Goal: Task Accomplishment & Management: Complete application form

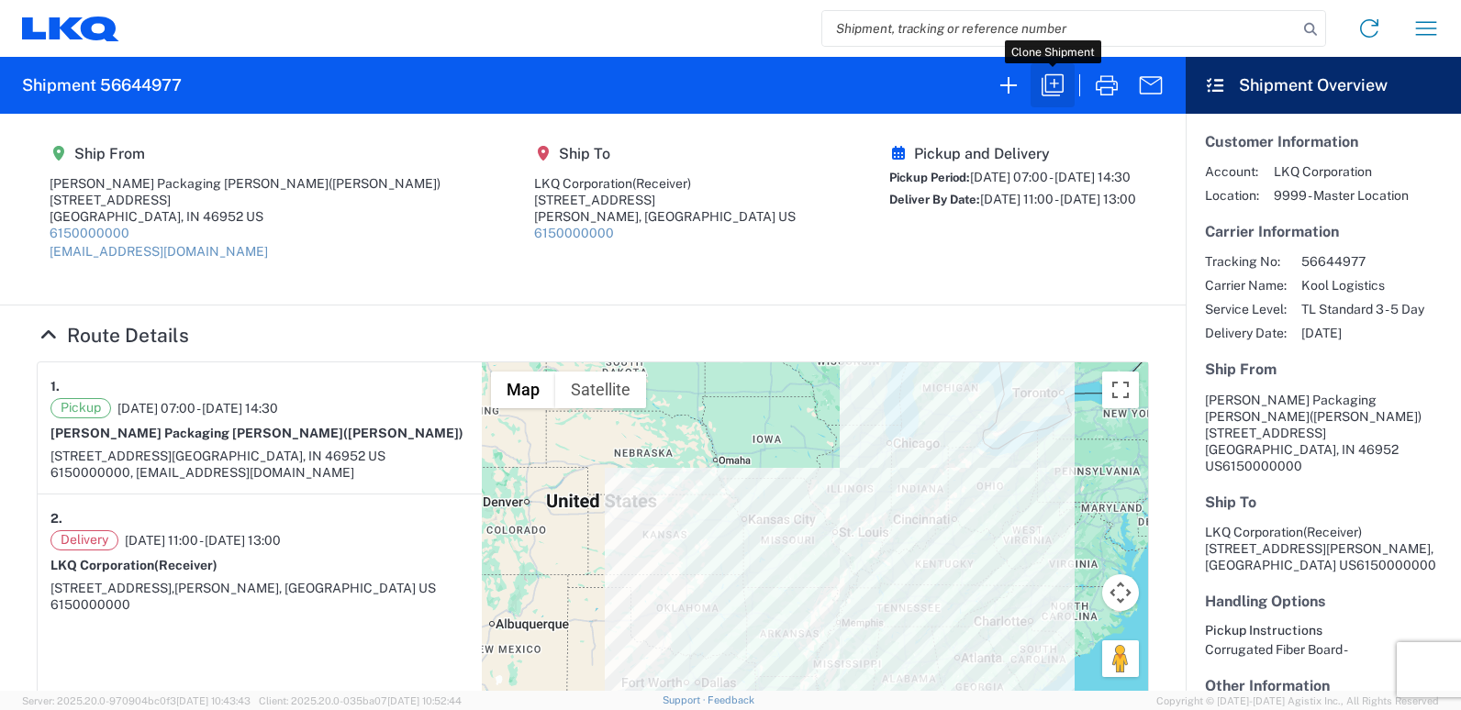
click at [1051, 90] on icon "button" at bounding box center [1052, 85] width 29 height 29
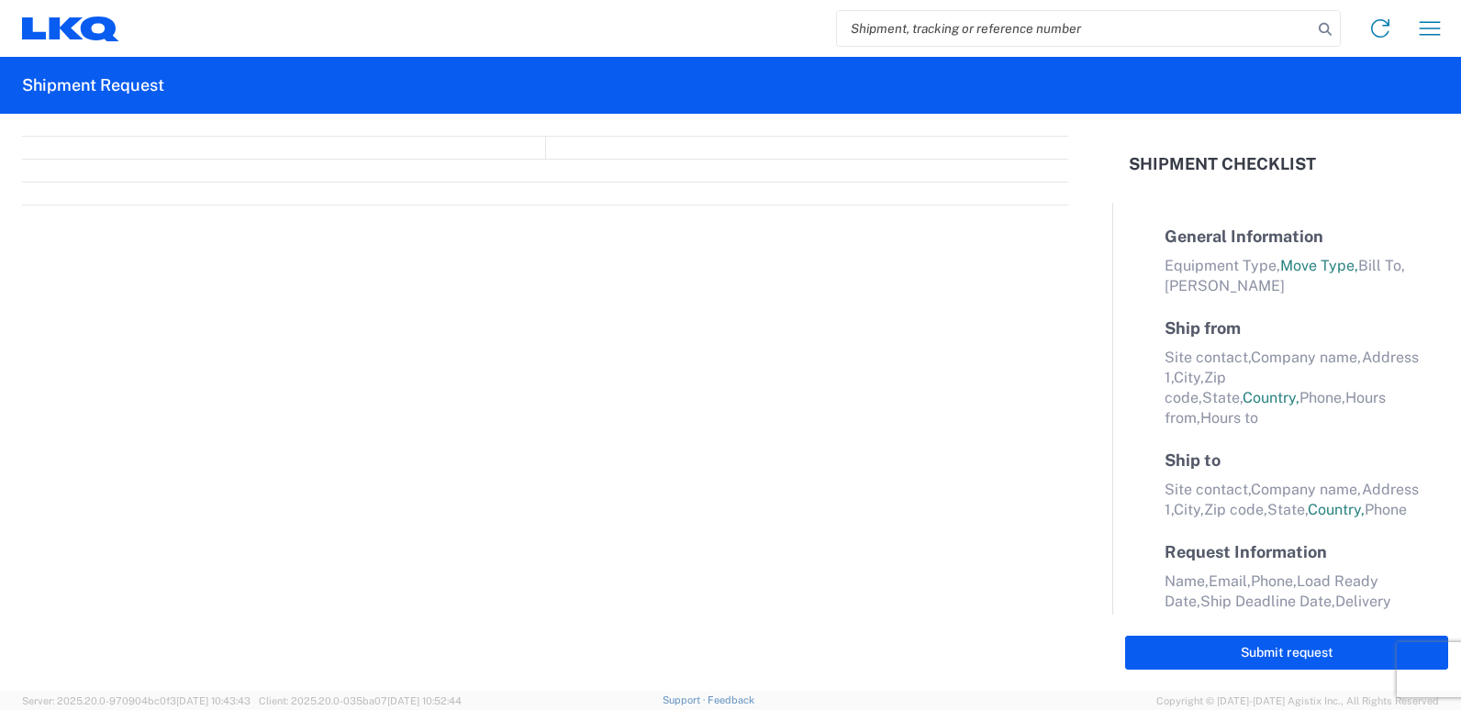
select select "STDV"
select select "FULL"
select select "US"
select select "LBS"
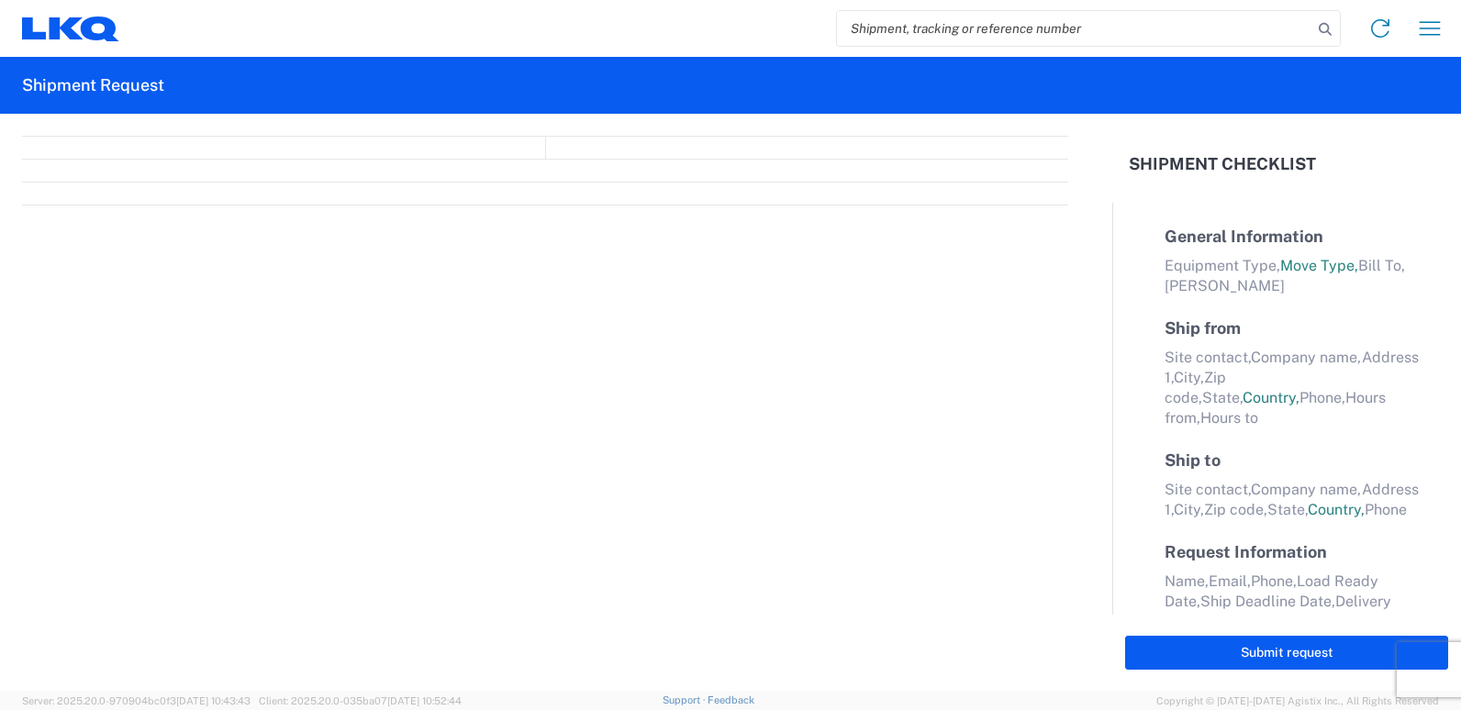
select select "IN"
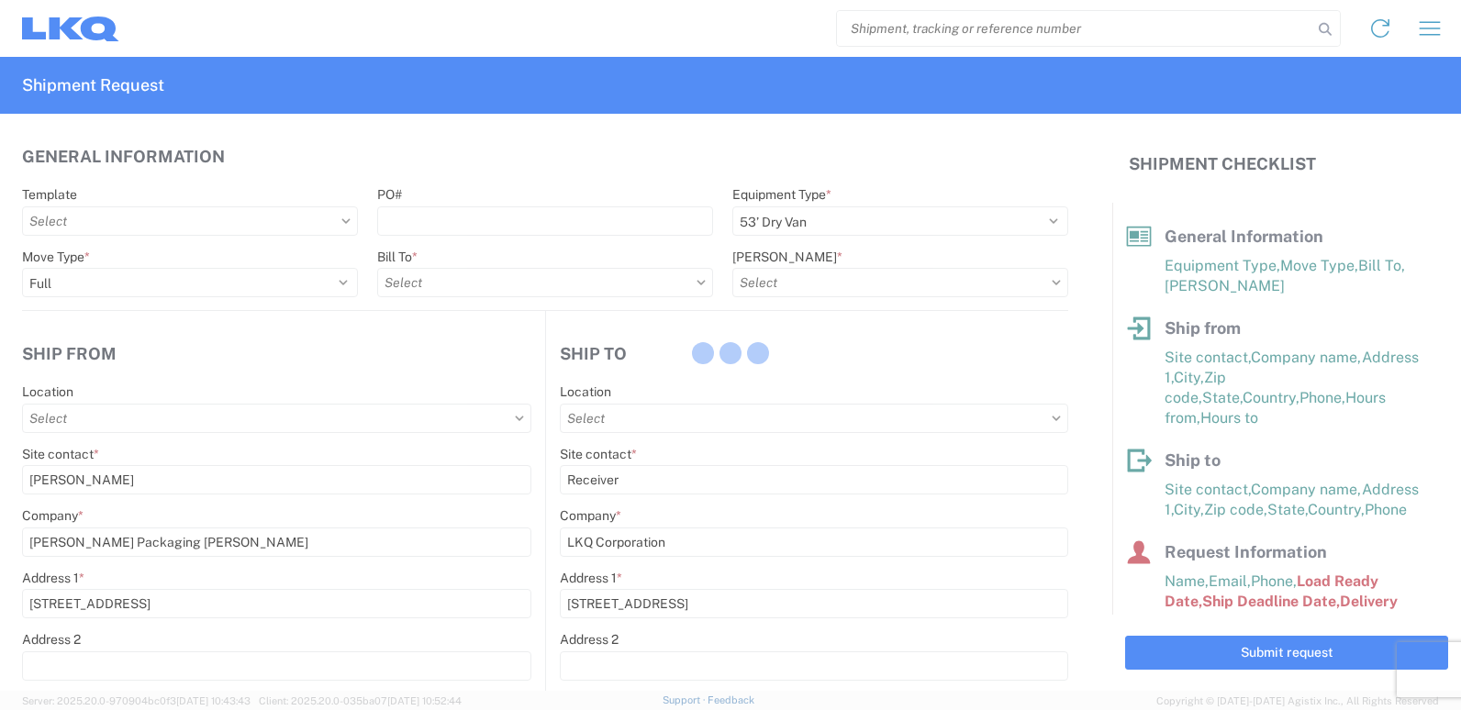
type input "3219 - [GEOGRAPHIC_DATA] TX Wheel Plant"
type input "3219-3015-50180-0000 - 3219 Freight In - Wheel Cores"
type input "3239 - [GEOGRAPHIC_DATA] TX (Best Bumper)"
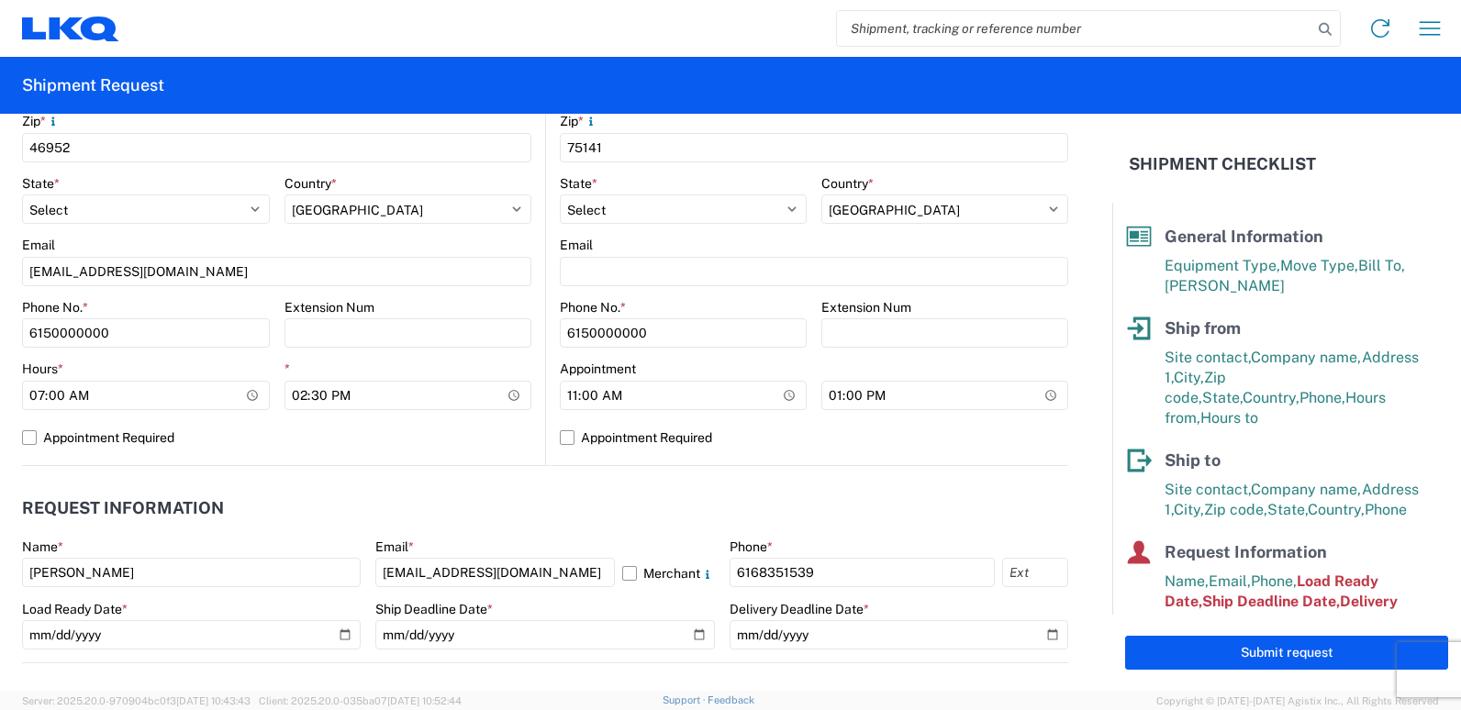
scroll to position [734, 0]
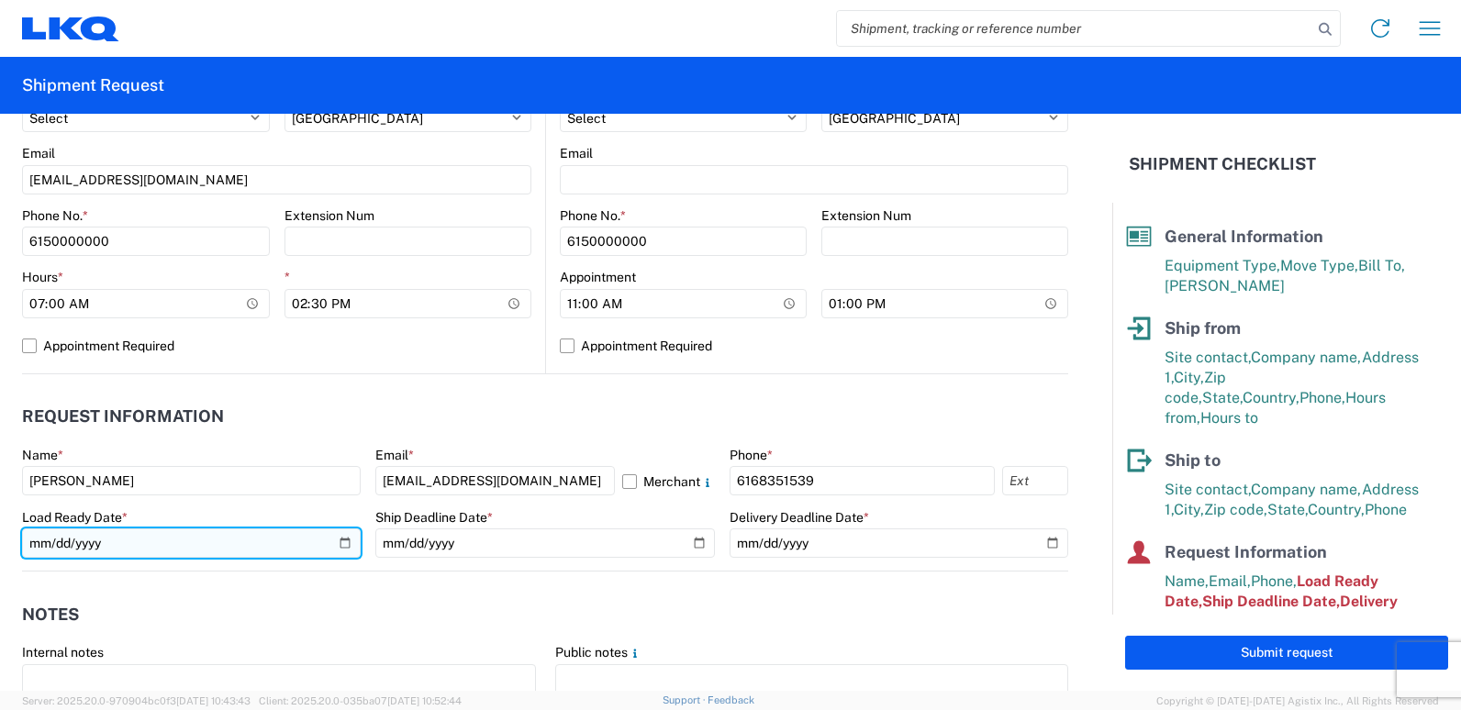
click at [335, 541] on input "[DATE]" at bounding box center [191, 543] width 339 height 29
type input "[DATE]"
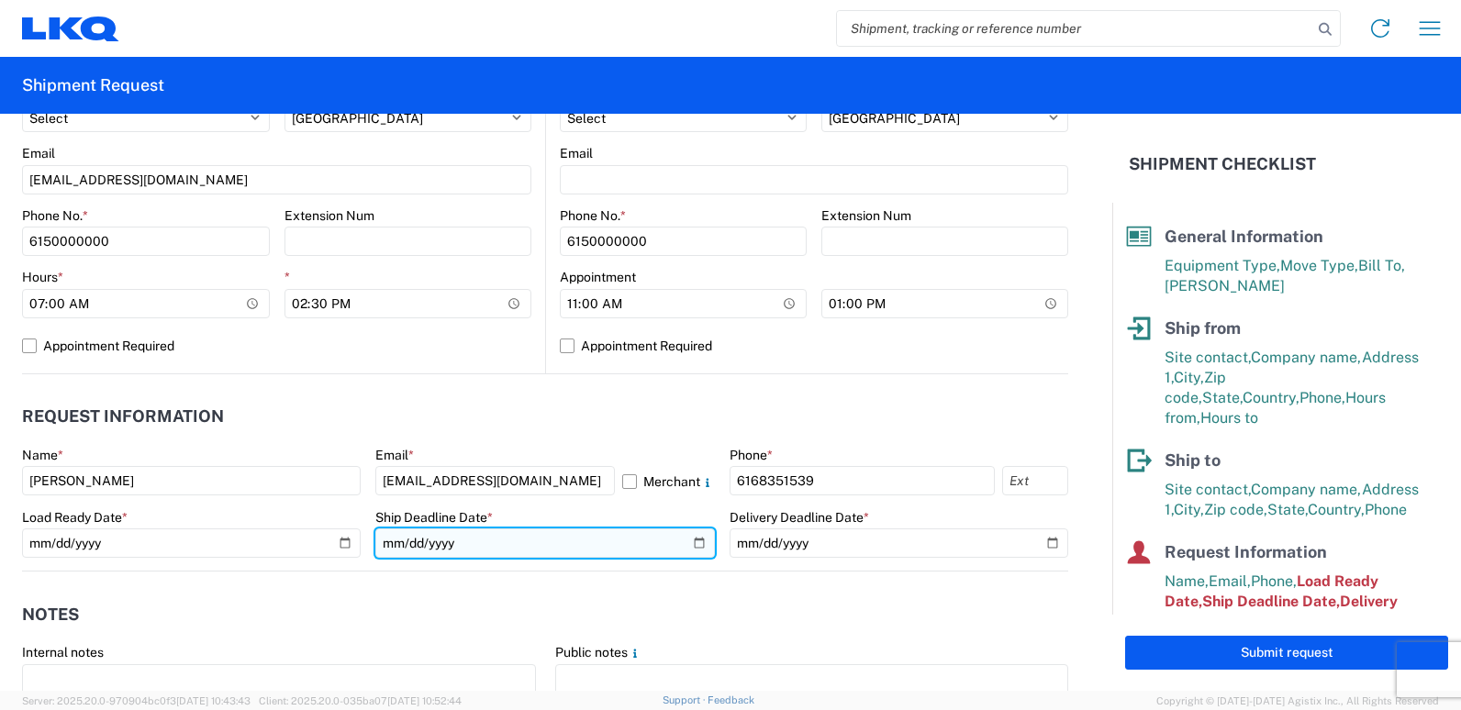
click at [694, 541] on input "[DATE]" at bounding box center [544, 543] width 339 height 29
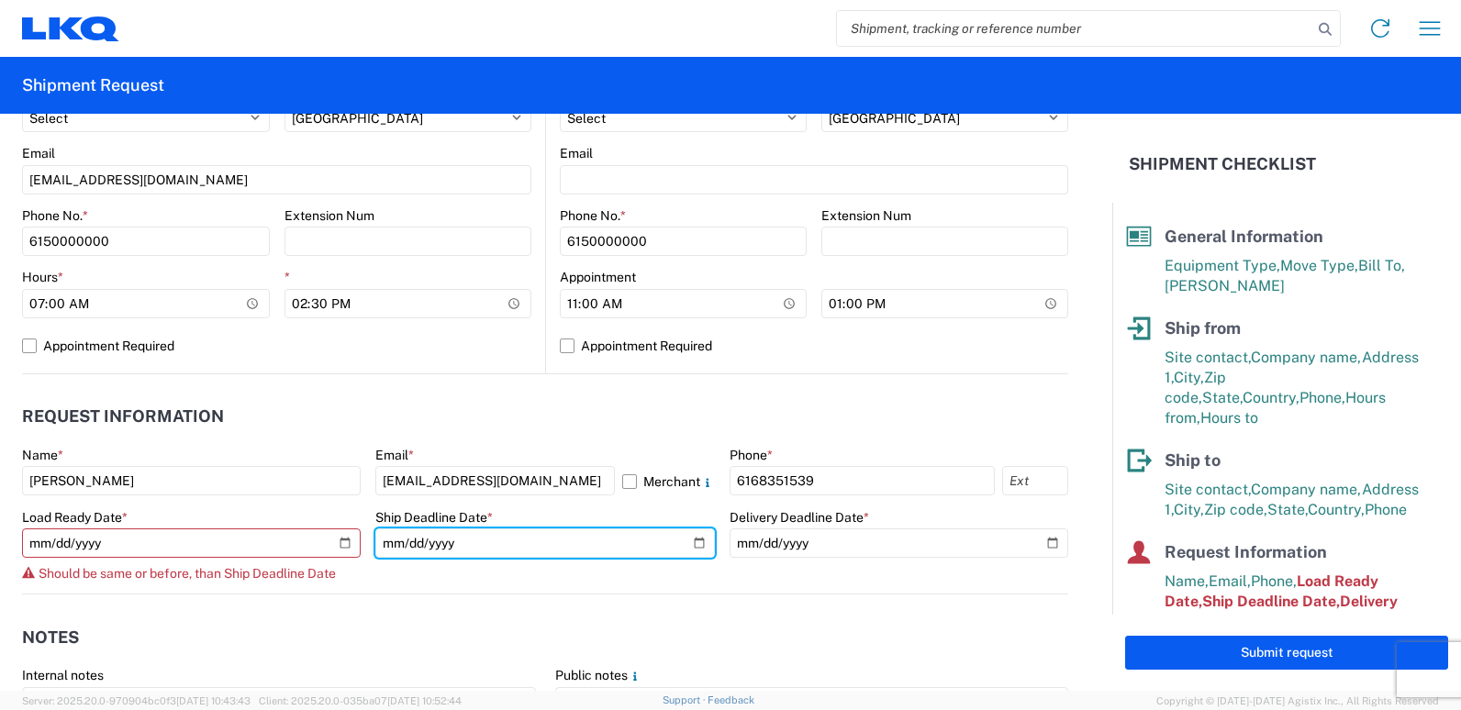
type input "[DATE]"
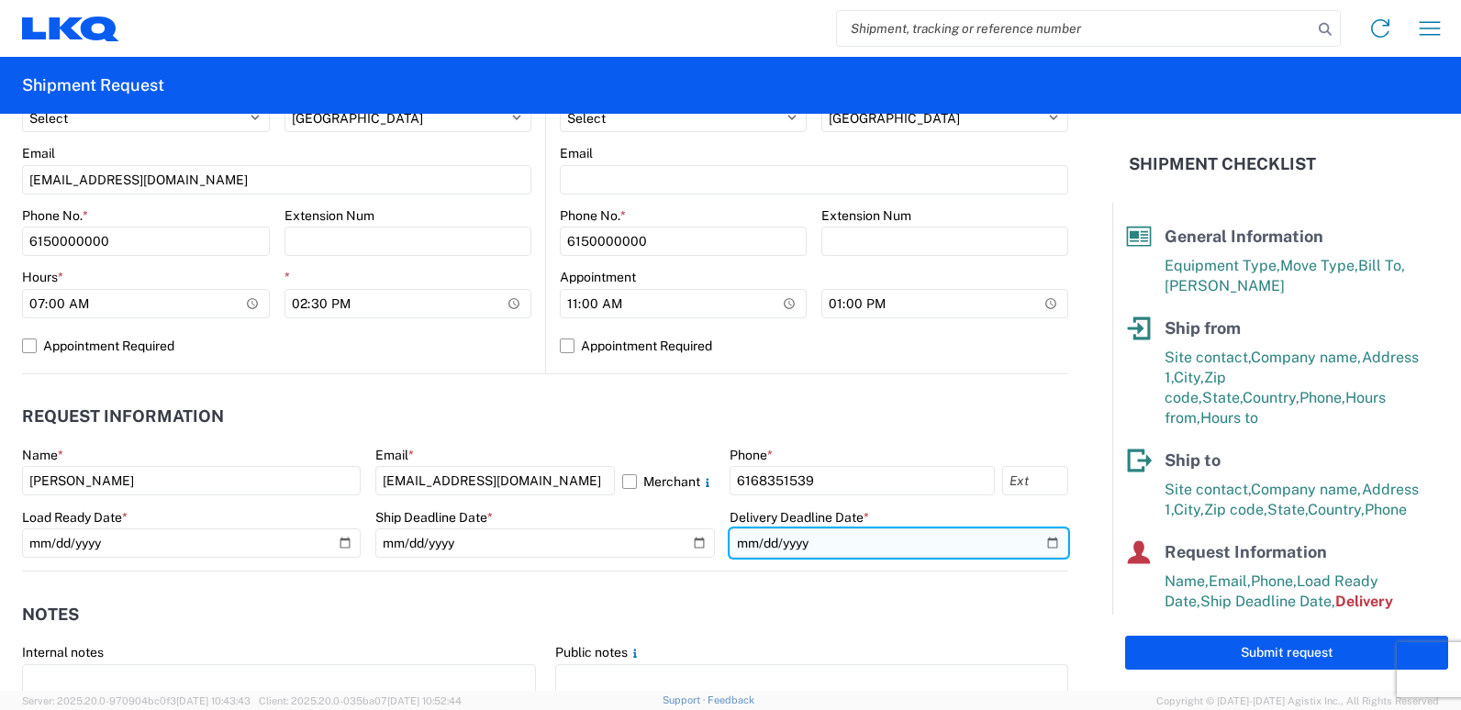
click at [1031, 544] on input "[DATE]" at bounding box center [899, 543] width 339 height 29
type input "[DATE]"
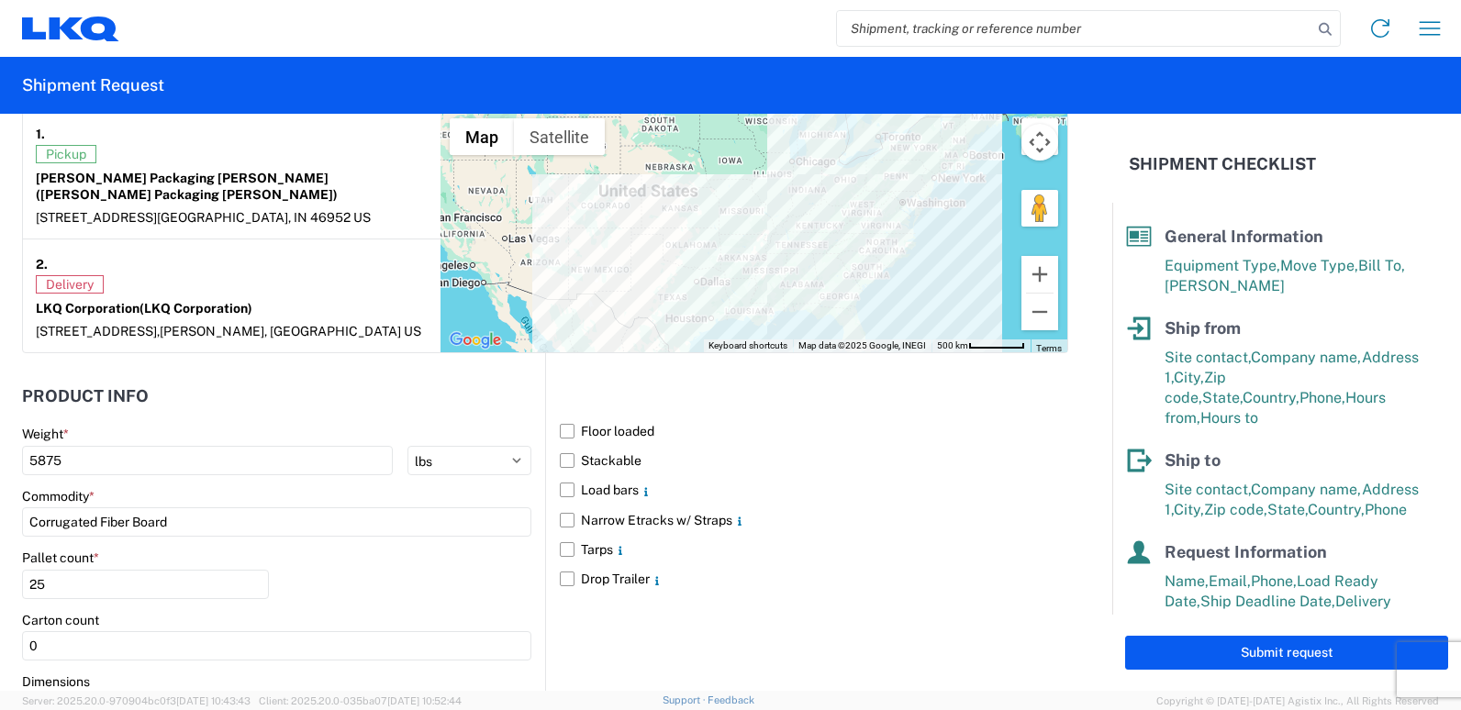
scroll to position [1468, 0]
click at [83, 569] on input "25" at bounding box center [145, 583] width 247 height 29
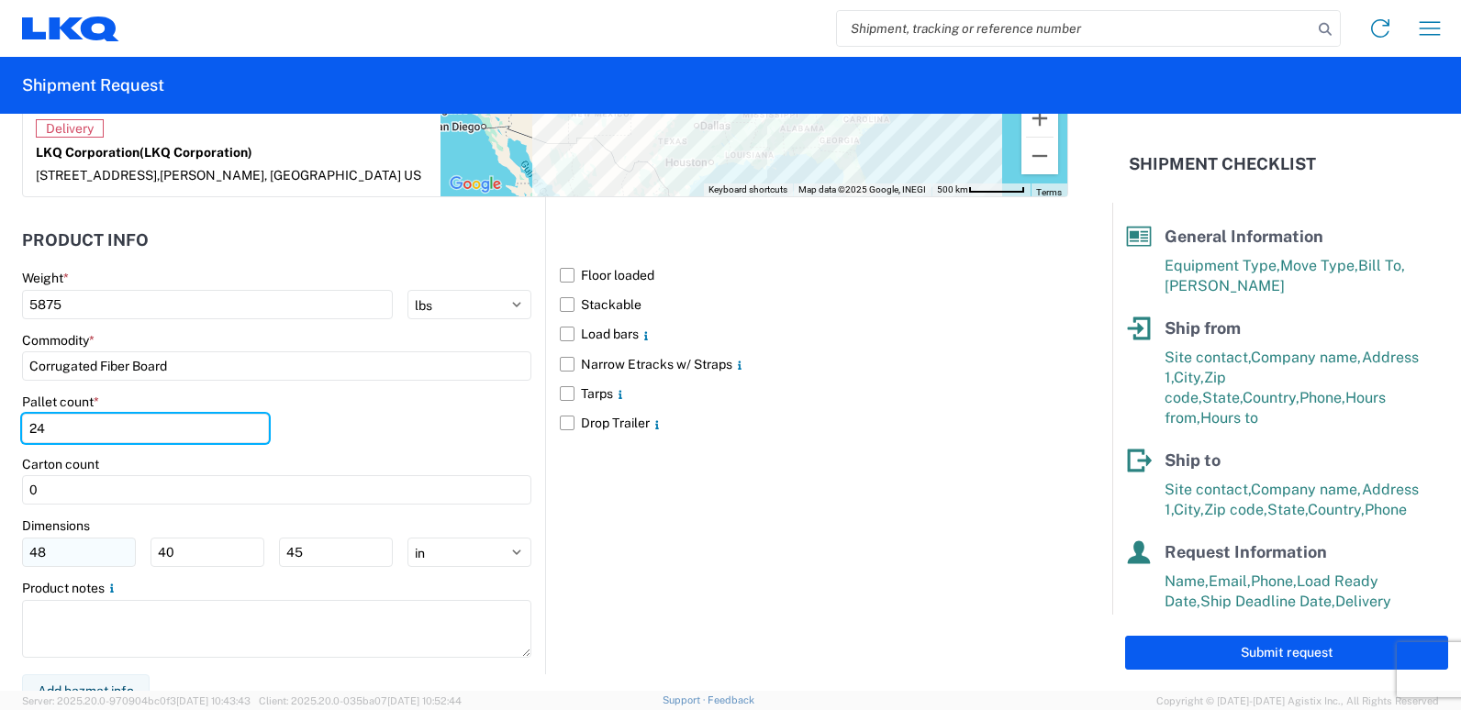
scroll to position [1624, 0]
click at [58, 415] on input "24" at bounding box center [145, 427] width 247 height 29
type input "28"
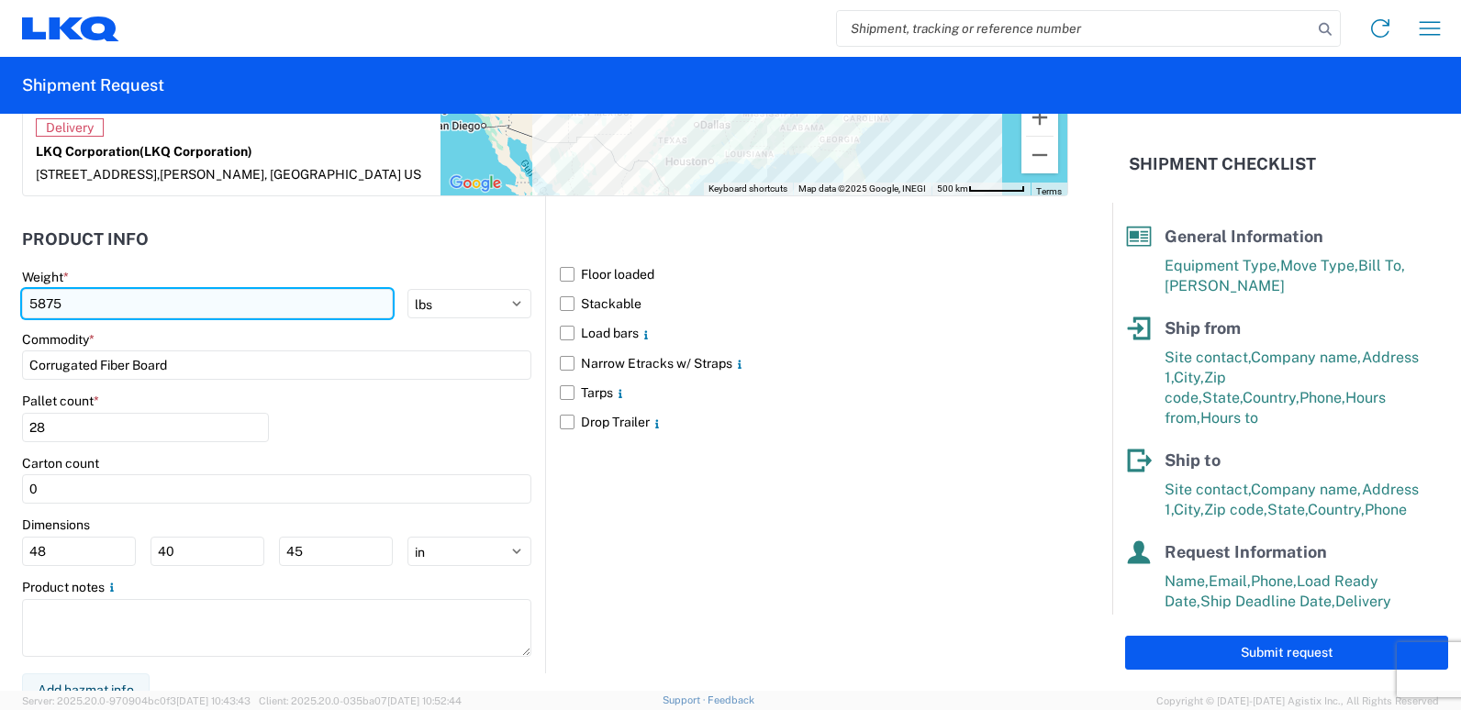
click at [77, 293] on input "5875" at bounding box center [207, 303] width 371 height 29
drag, startPoint x: 72, startPoint y: 287, endPoint x: 0, endPoint y: 287, distance: 71.6
click at [0, 287] on html "Home Shipment request Shipment tracking Shipment Request General Information Te…" at bounding box center [730, 355] width 1461 height 710
type input "6580"
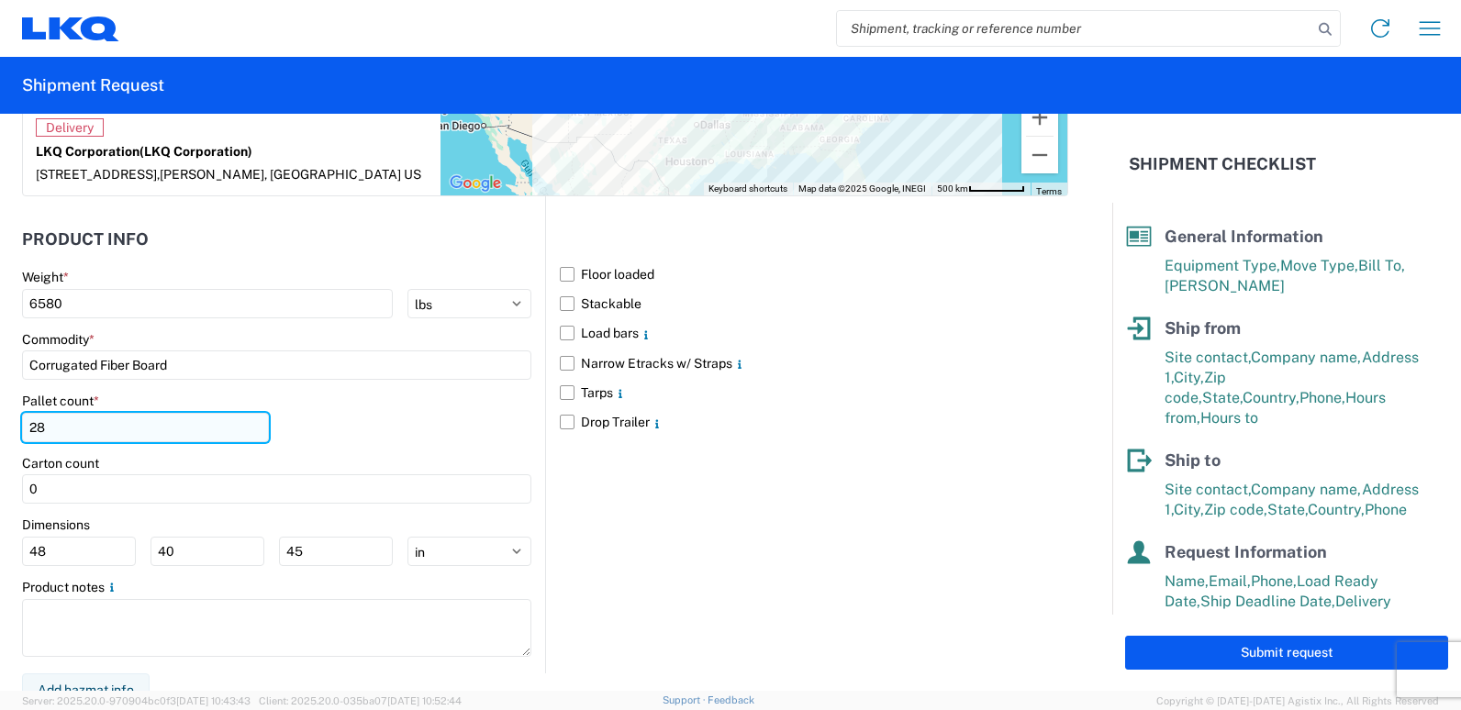
click at [72, 413] on input "28" at bounding box center [145, 427] width 247 height 29
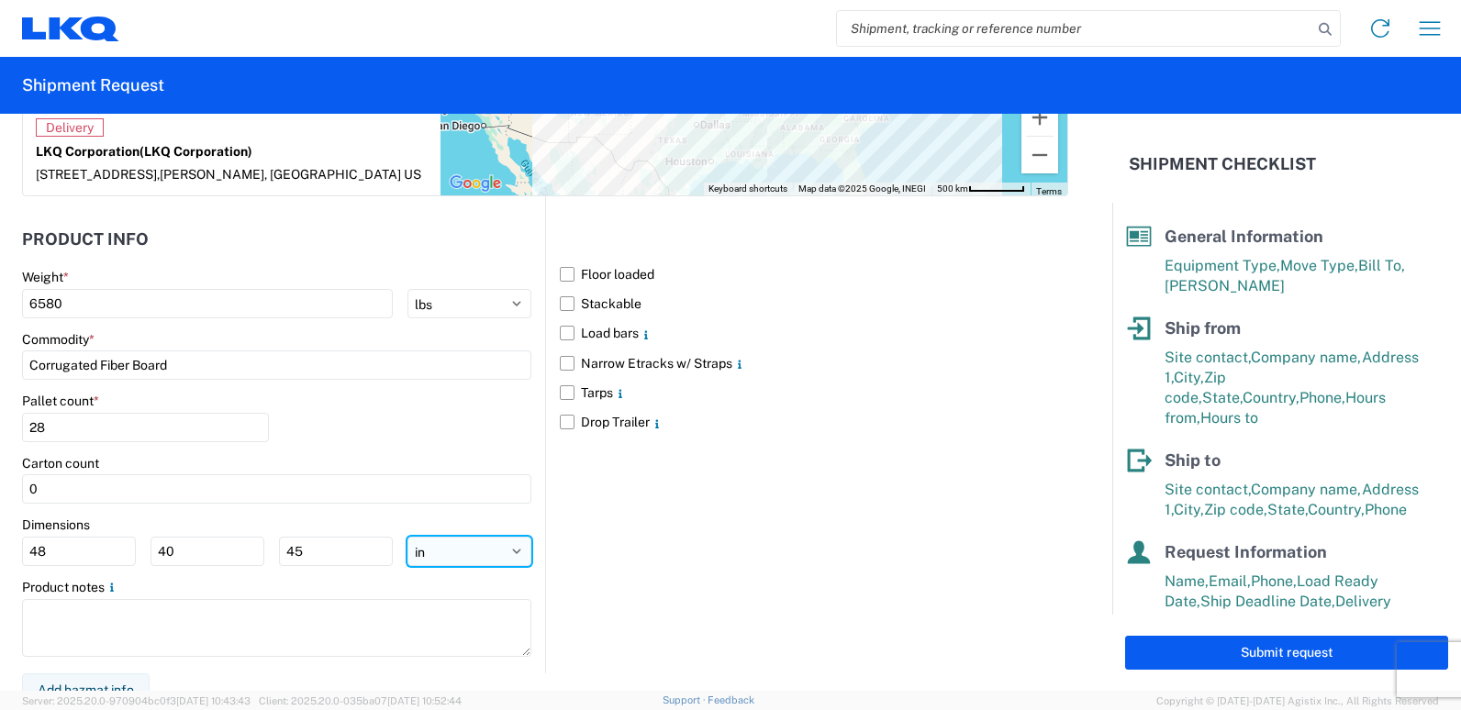
click at [425, 537] on select "ft in cm" at bounding box center [469, 551] width 124 height 29
select select "FT"
click at [407, 537] on select "ft in cm" at bounding box center [469, 551] width 124 height 29
type input "4"
type input "3.33"
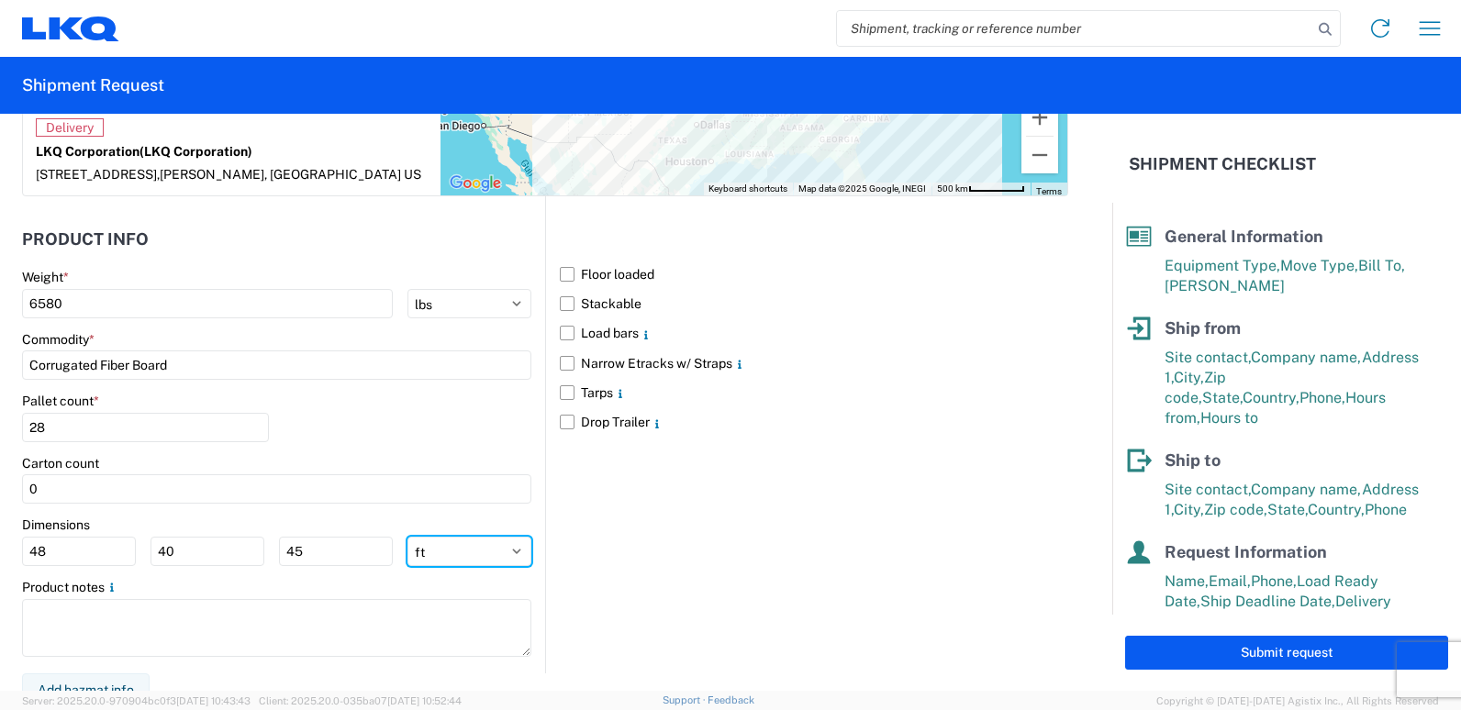
type input "3.75"
click at [435, 538] on select "ft in cm" at bounding box center [469, 551] width 124 height 29
select select "IN"
click at [407, 537] on select "ft in cm" at bounding box center [469, 551] width 124 height 29
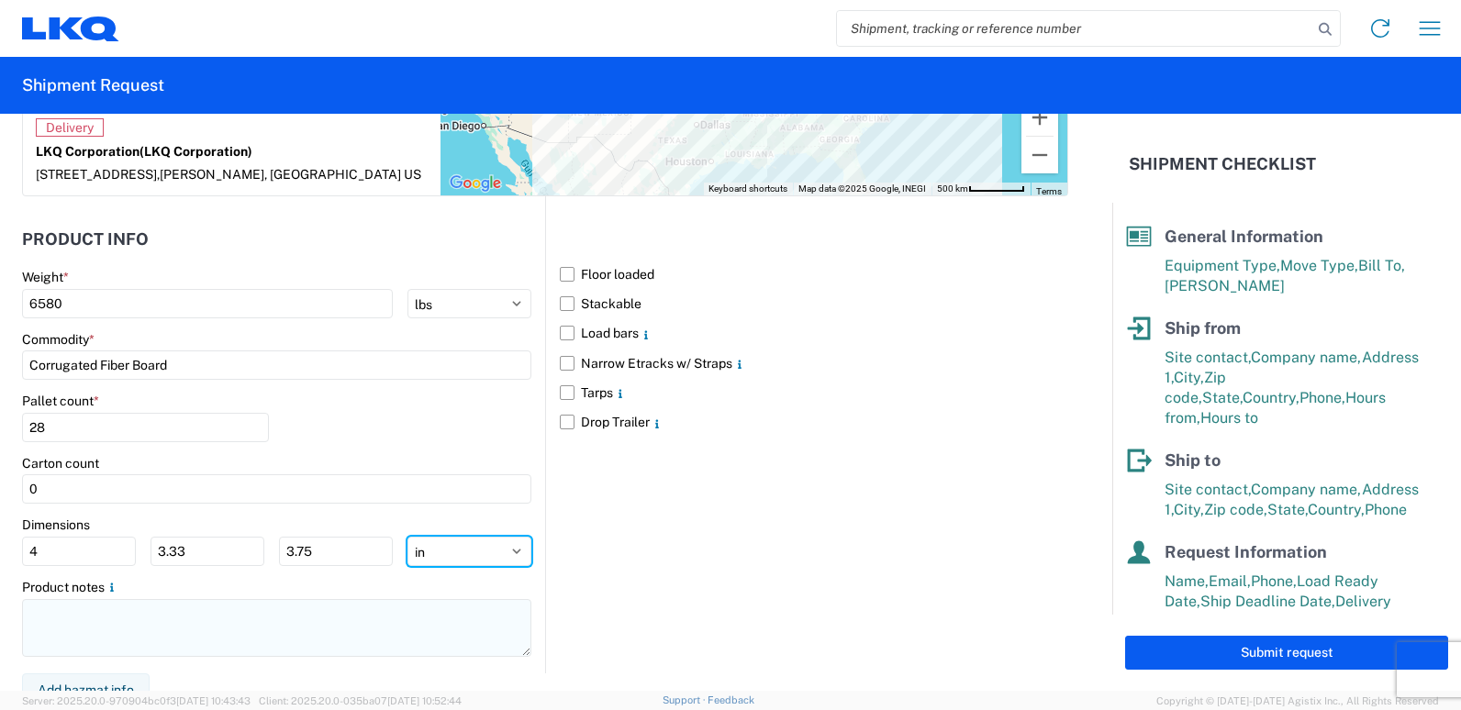
type input "48"
type input "39.96"
type input "45"
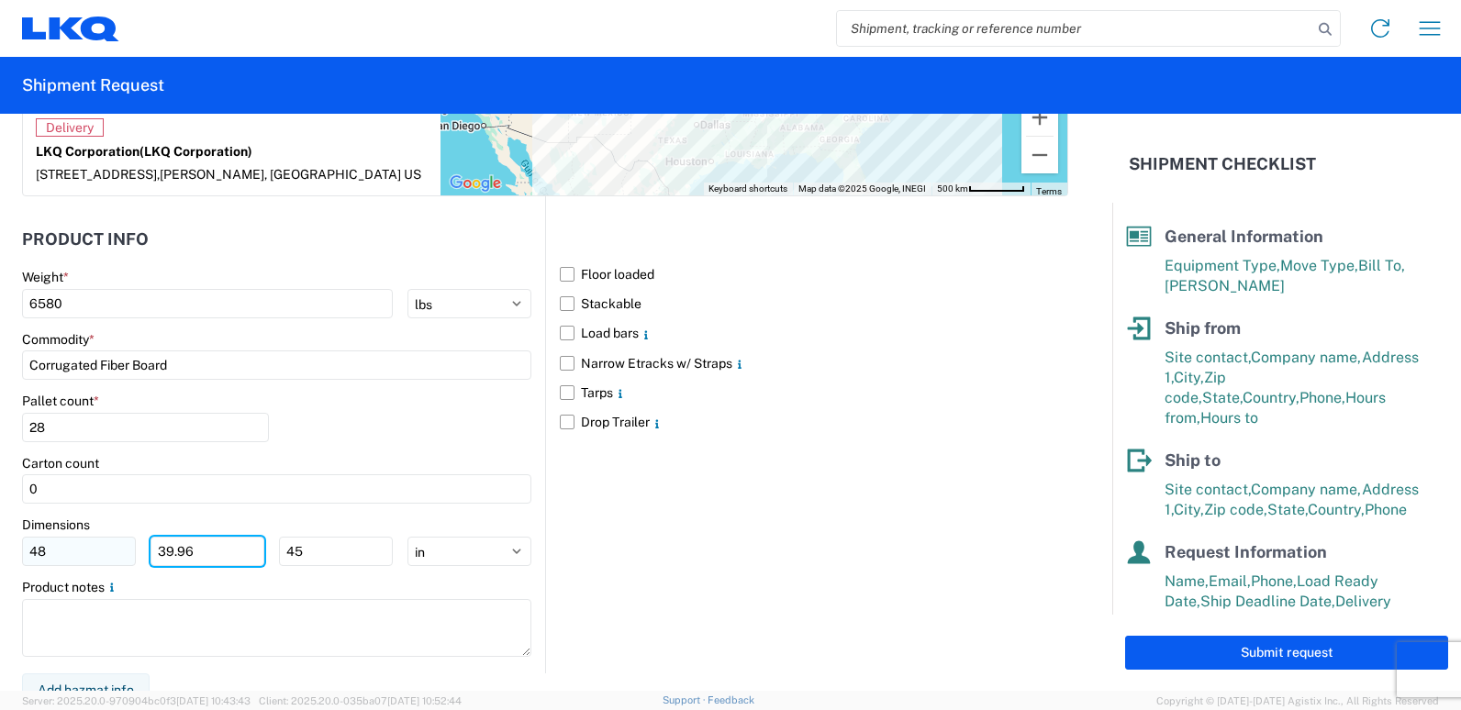
drag, startPoint x: 213, startPoint y: 533, endPoint x: 92, endPoint y: 531, distance: 121.2
click at [92, 537] on div "48 39.96 45" at bounding box center [207, 551] width 371 height 29
type input "40"
click at [117, 517] on div "Dimensions" at bounding box center [276, 525] width 509 height 17
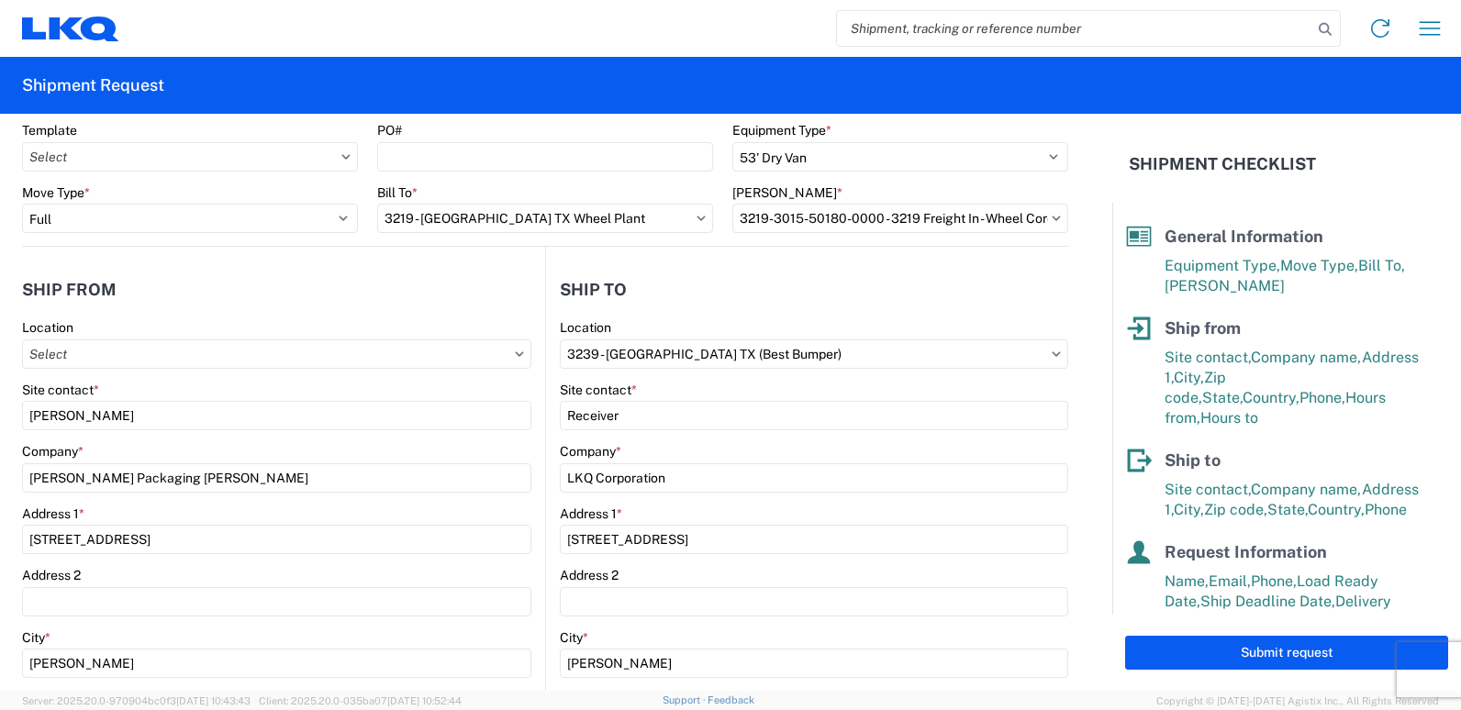
scroll to position [0, 0]
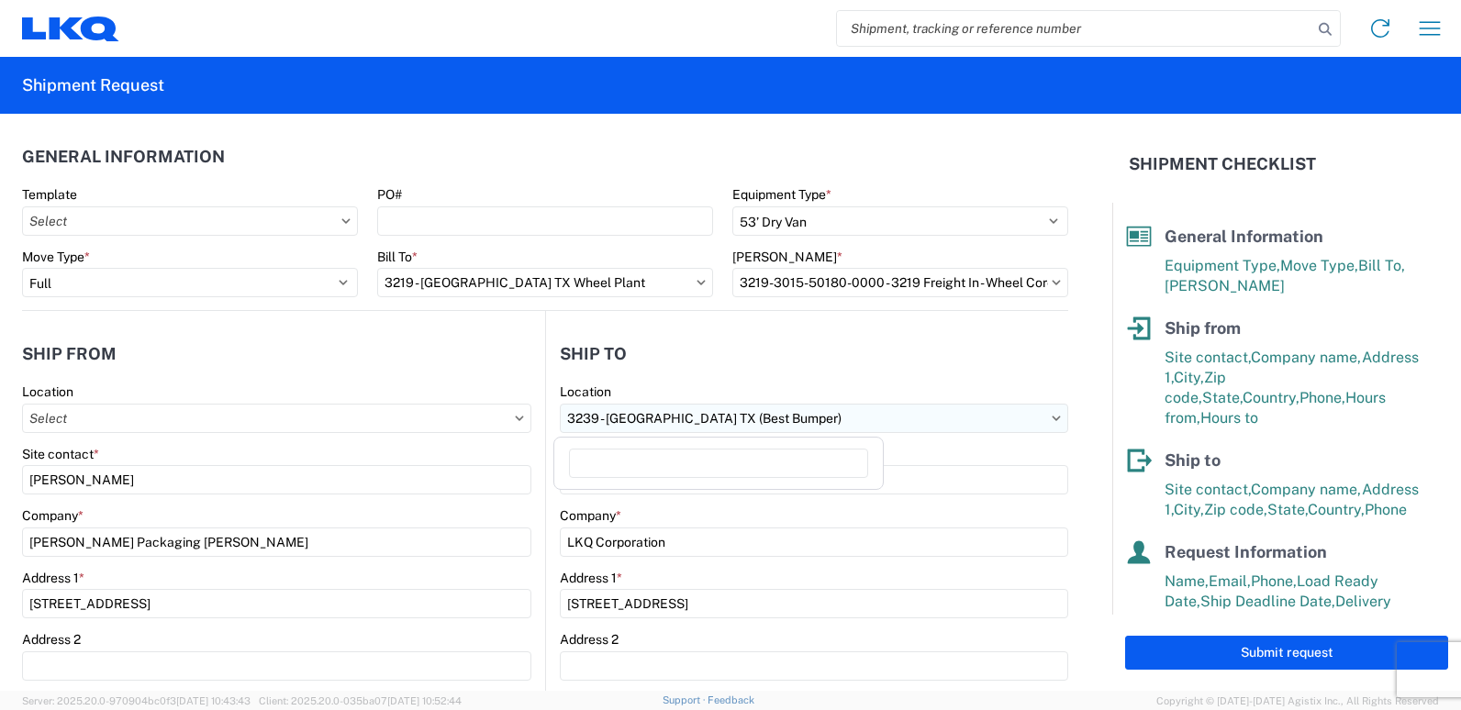
click at [600, 417] on input "3239 - [GEOGRAPHIC_DATA] TX (Best Bumper)" at bounding box center [814, 418] width 508 height 29
type input "3219"
click at [656, 503] on div "3219 - [GEOGRAPHIC_DATA] TX Wheel Plant" at bounding box center [718, 499] width 321 height 29
type input "3219 - [GEOGRAPHIC_DATA] TX Wheel Plant"
select select "US"
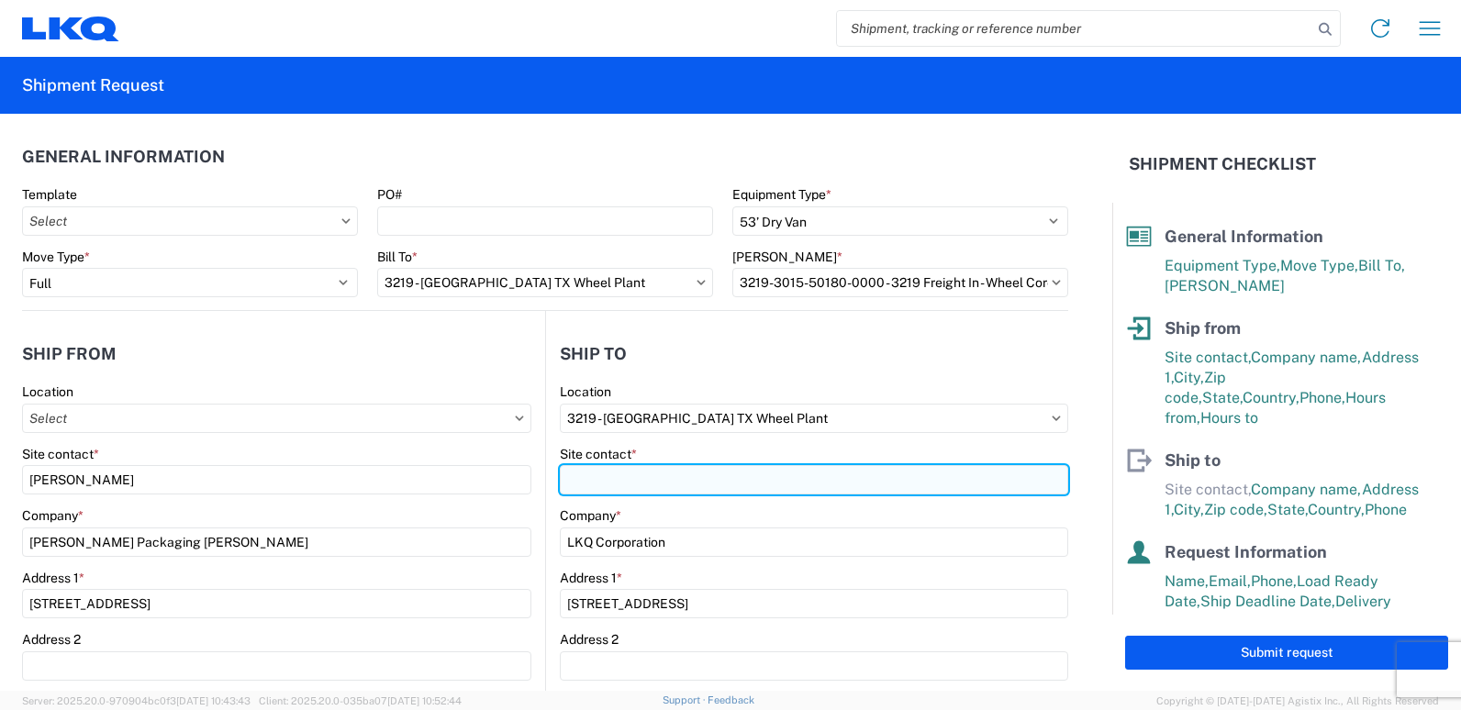
click at [595, 485] on input "Site contact *" at bounding box center [814, 479] width 508 height 29
type input "[PERSON_NAME]"
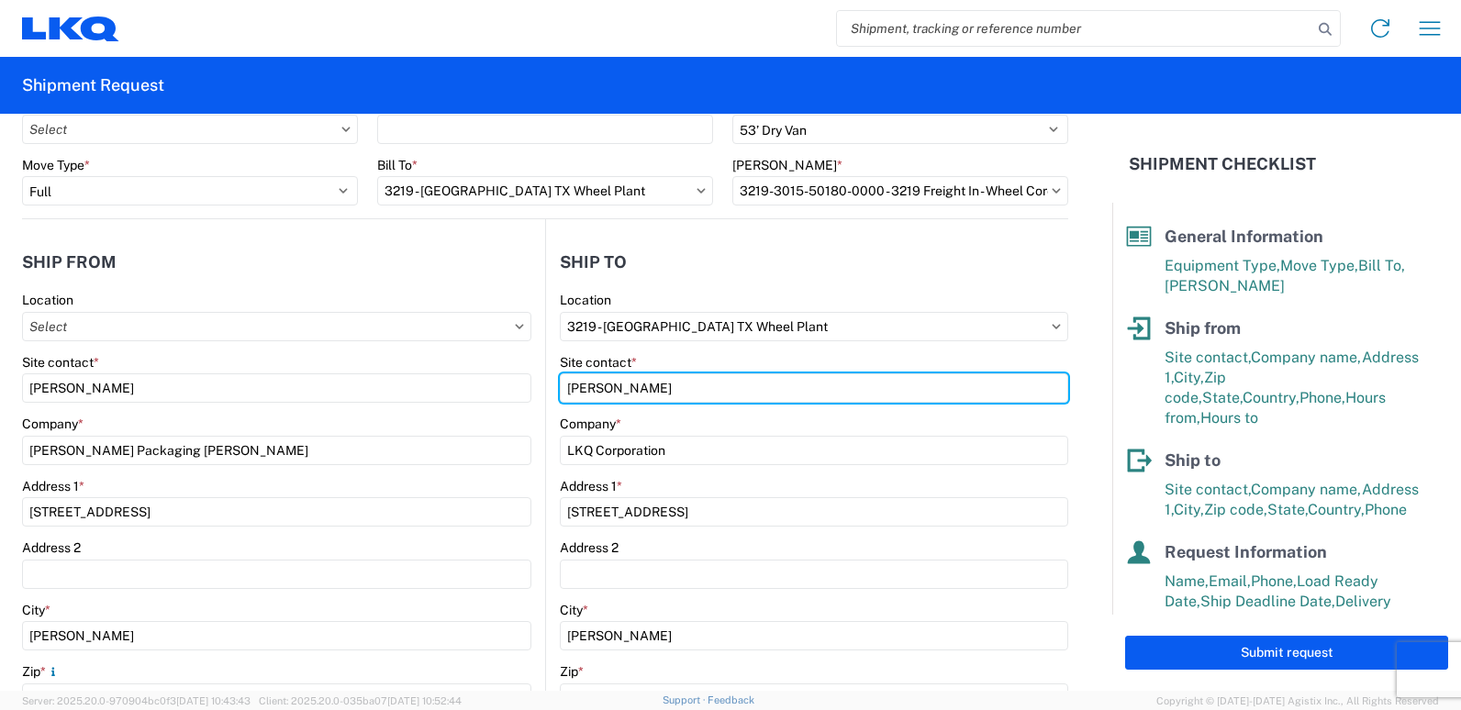
scroll to position [184, 0]
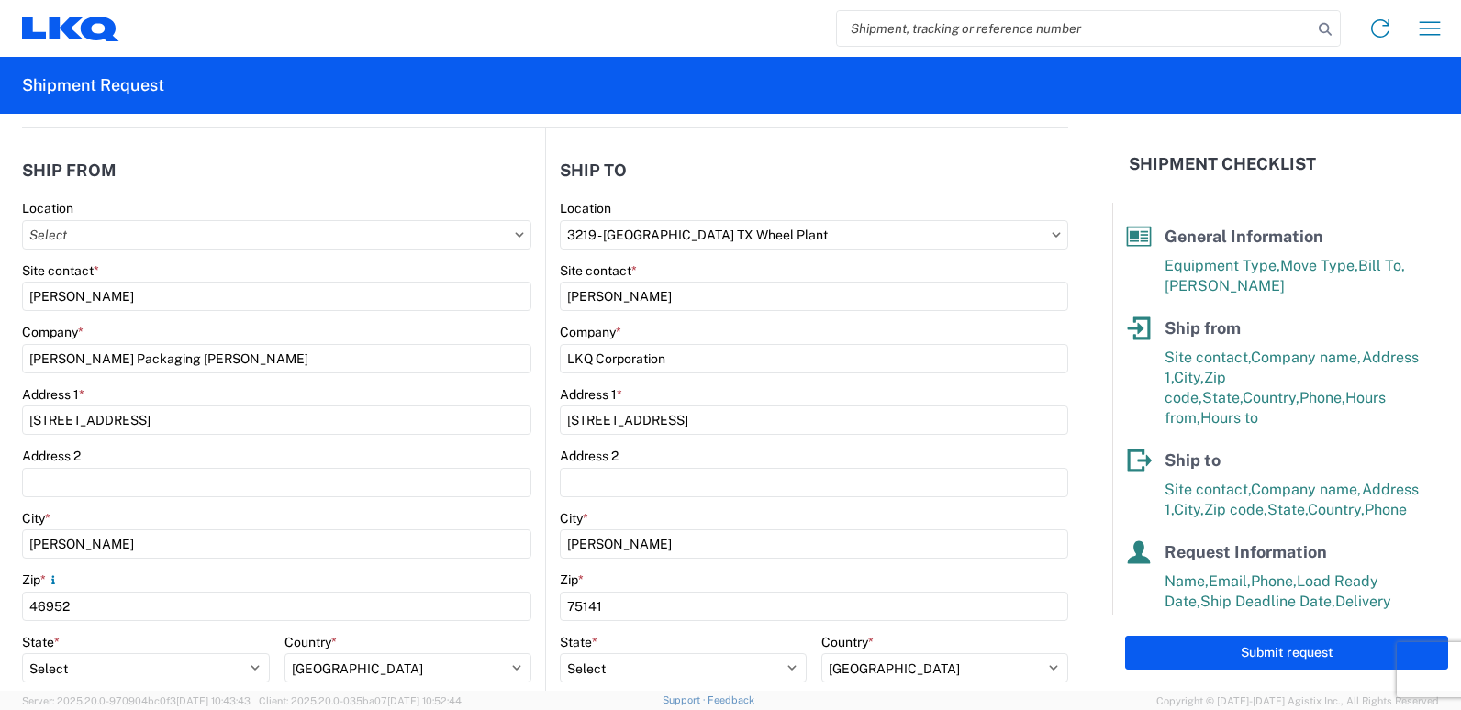
click at [659, 584] on div "Zip *" at bounding box center [814, 580] width 508 height 17
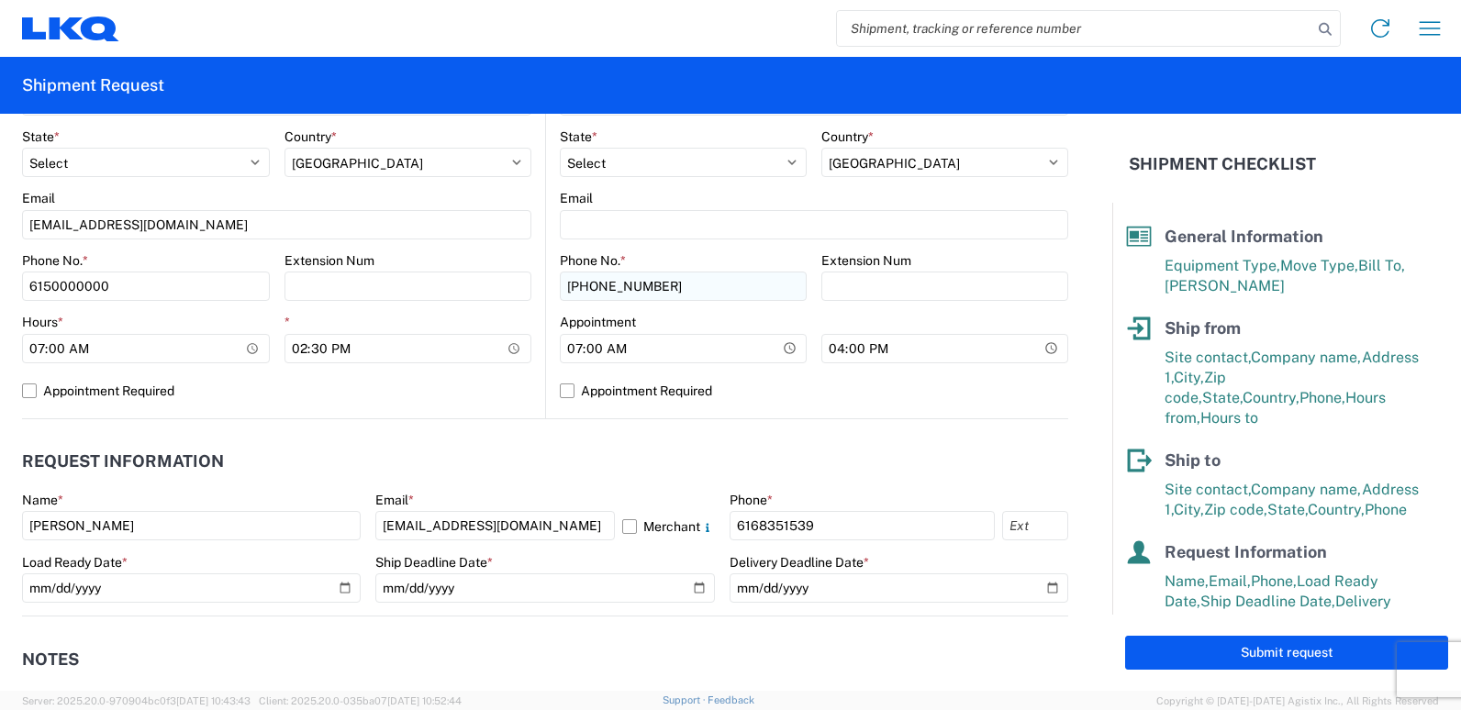
scroll to position [734, 0]
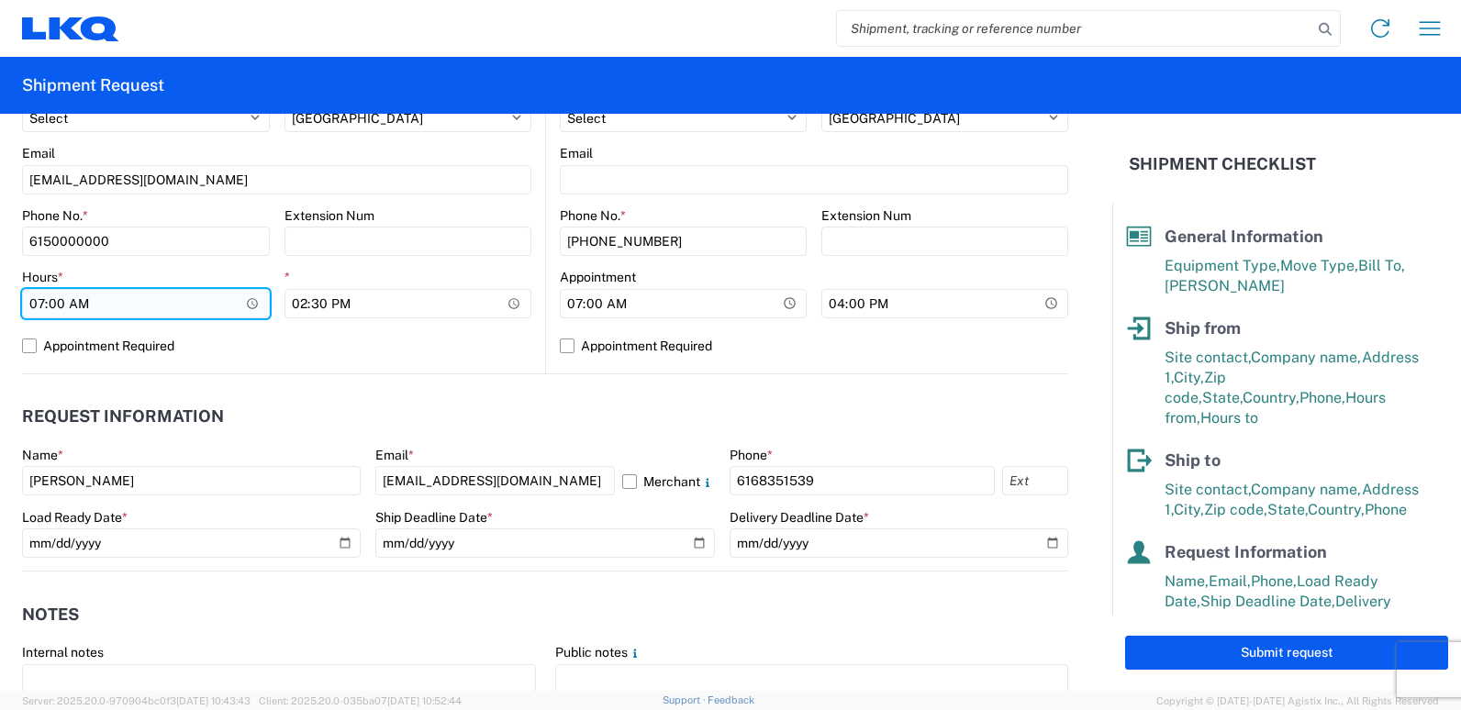
click at [251, 301] on input "07:00:00" at bounding box center [146, 303] width 248 height 29
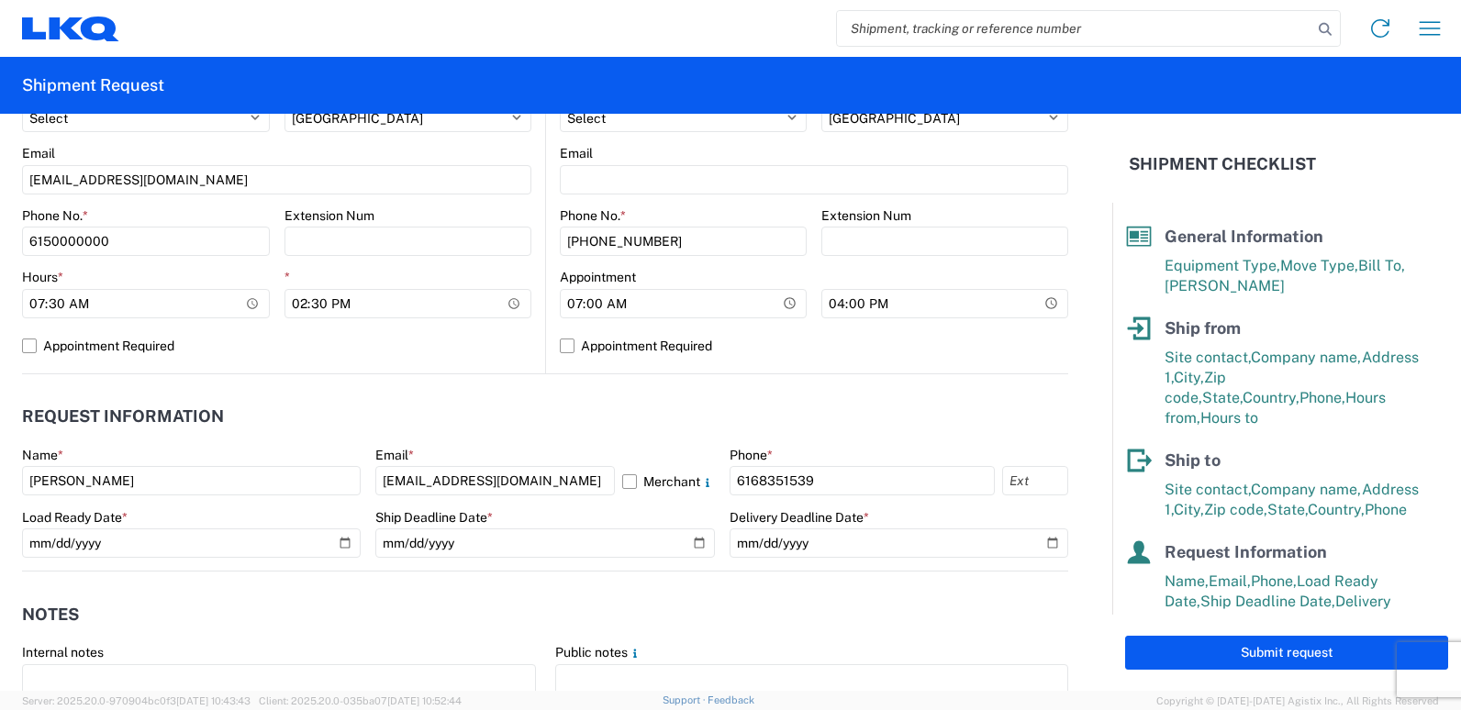
type input "07:30"
click at [318, 385] on agx-request-info "Request Information Name * [PERSON_NAME] Email * [EMAIL_ADDRESS][DOMAIN_NAME] M…" at bounding box center [545, 472] width 1046 height 197
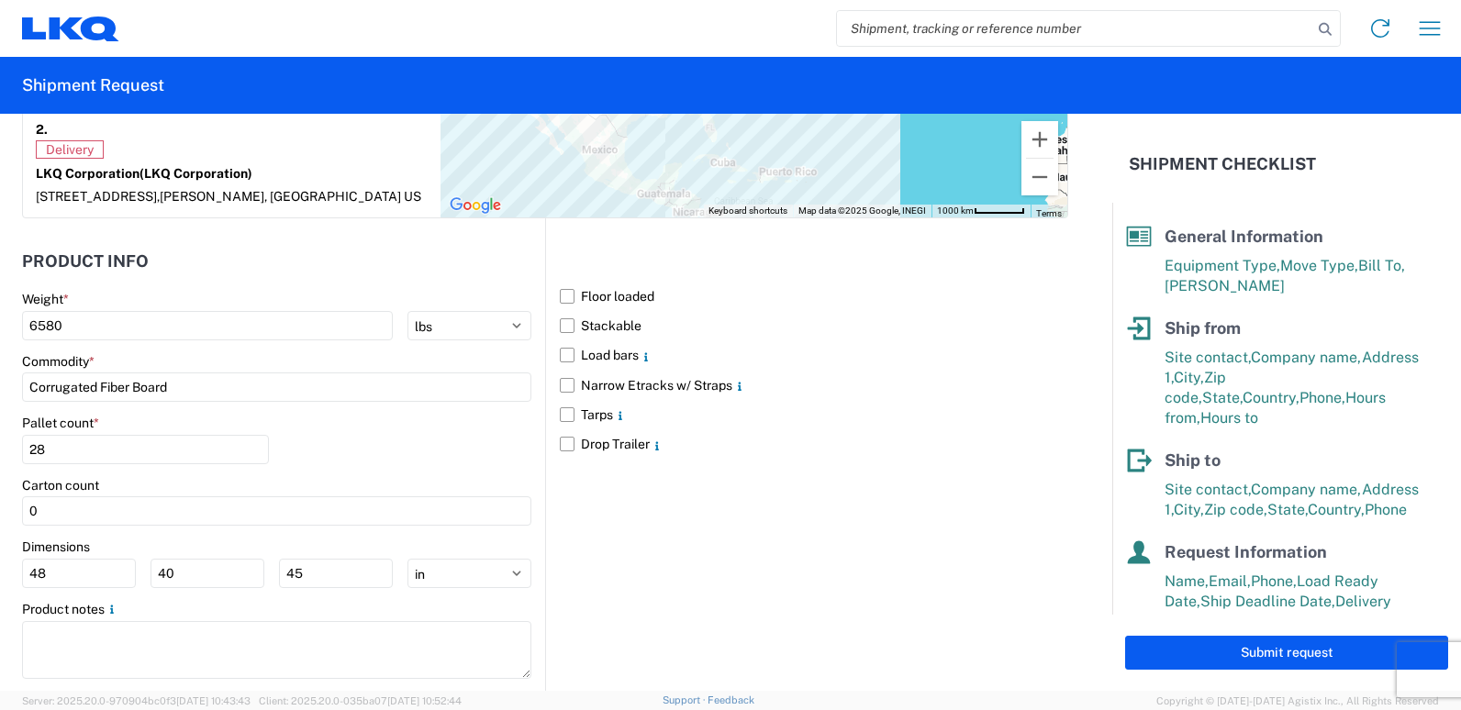
scroll to position [1624, 0]
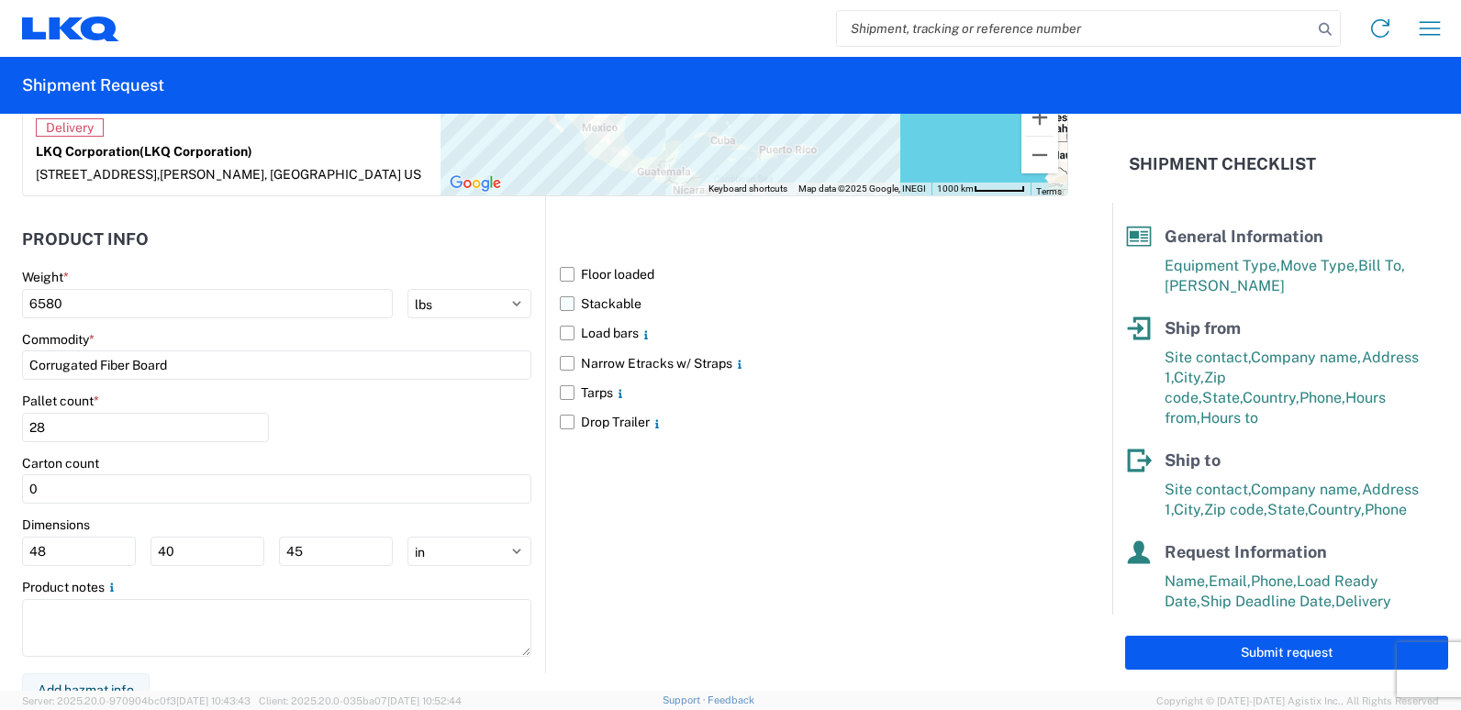
click at [560, 289] on label "Stackable" at bounding box center [814, 303] width 508 height 29
click at [0, 0] on input "Stackable" at bounding box center [0, 0] width 0 height 0
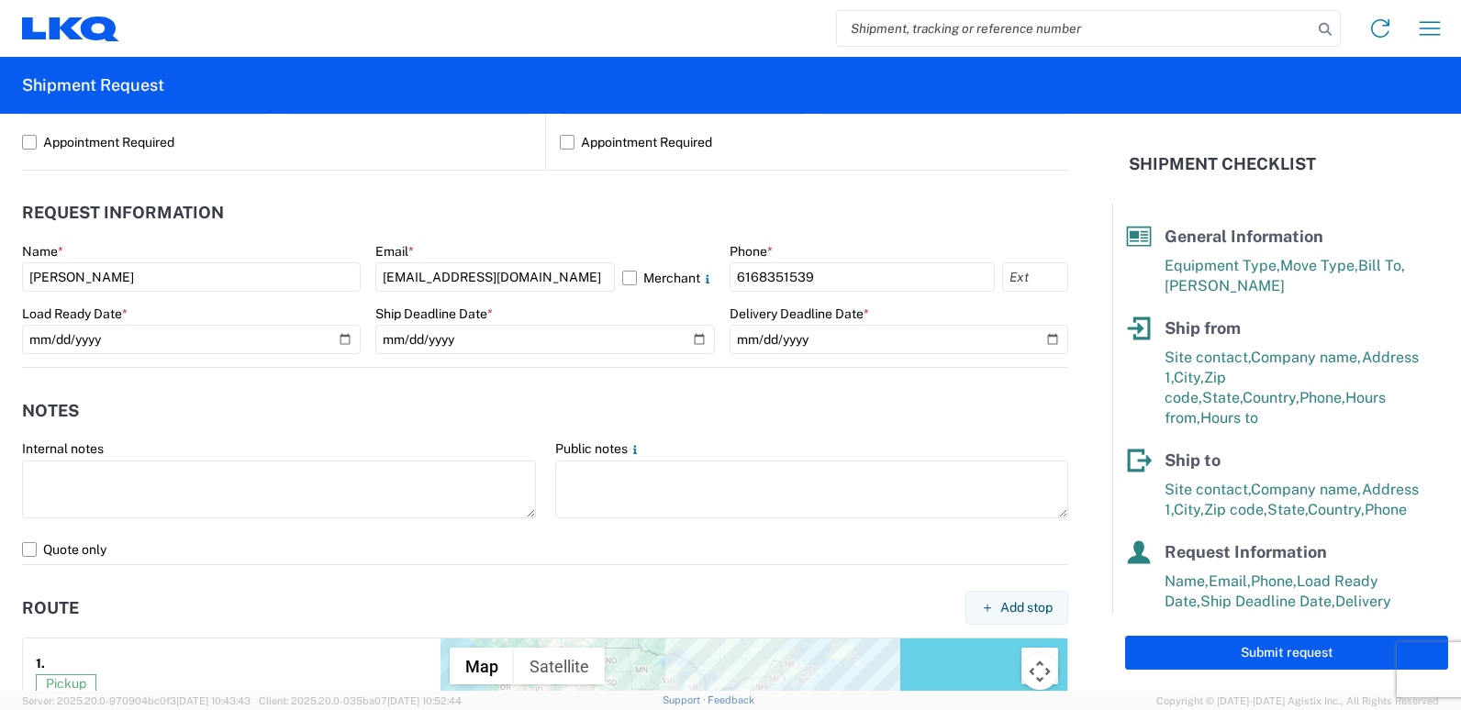
scroll to position [918, 0]
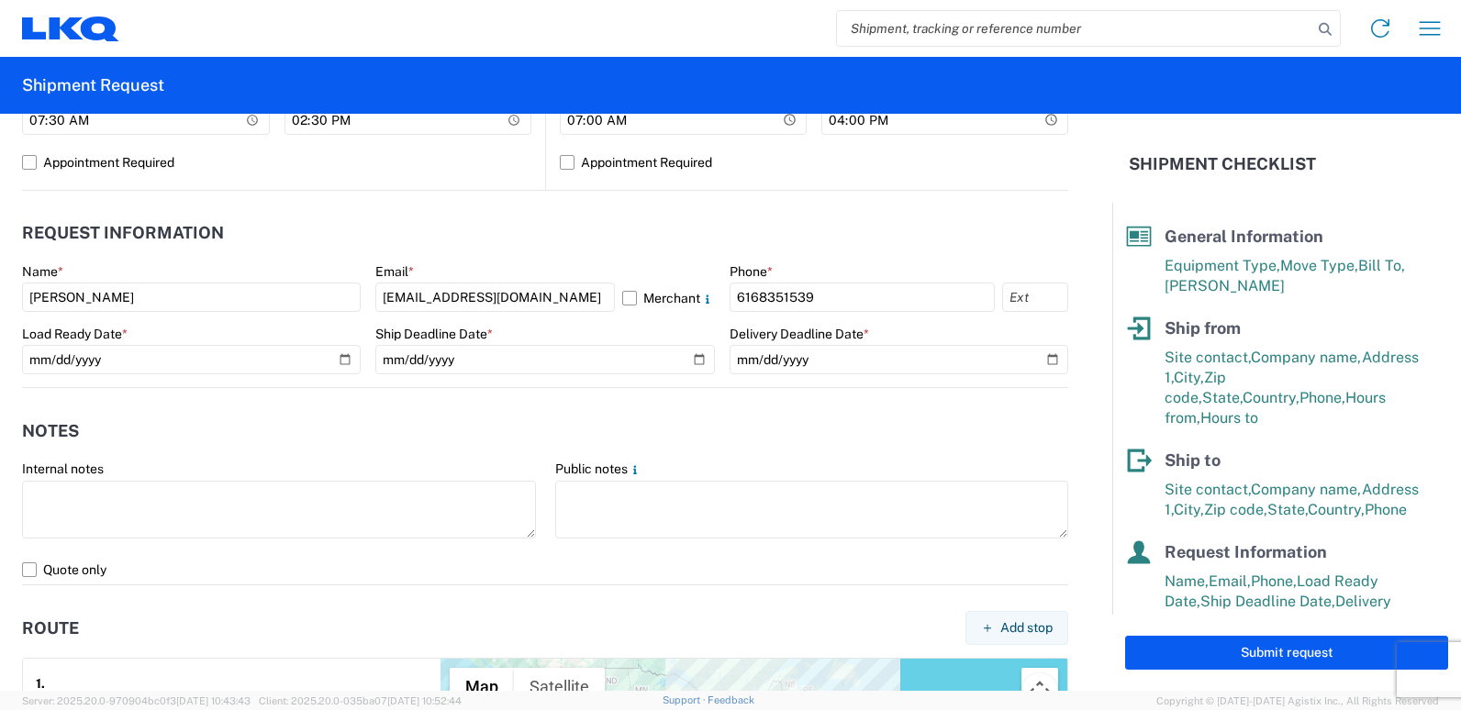
click at [1236, 634] on div "Submit request" at bounding box center [1286, 653] width 349 height 76
click at [1236, 647] on button "Submit request" at bounding box center [1286, 653] width 323 height 34
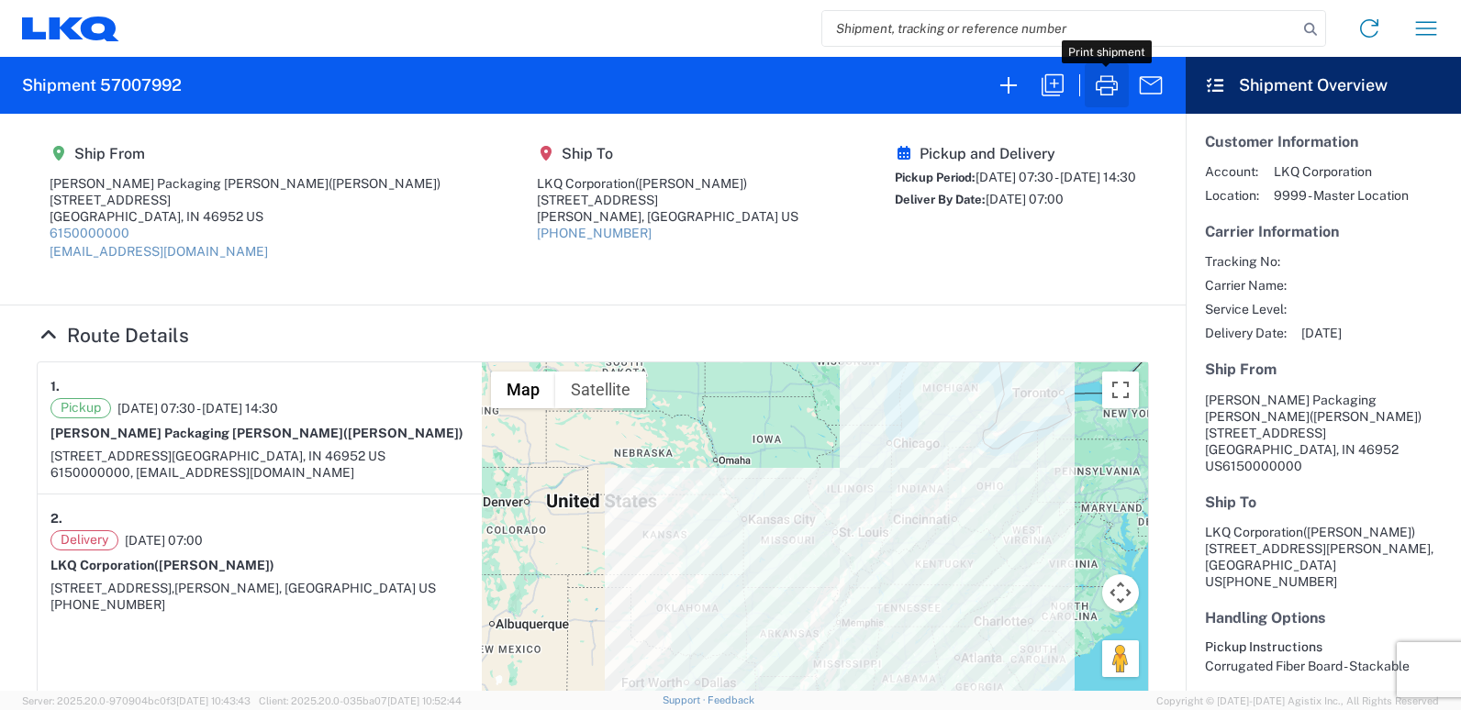
click at [1116, 86] on icon "button" at bounding box center [1106, 85] width 29 height 29
